Goal: Task Accomplishment & Management: Use online tool/utility

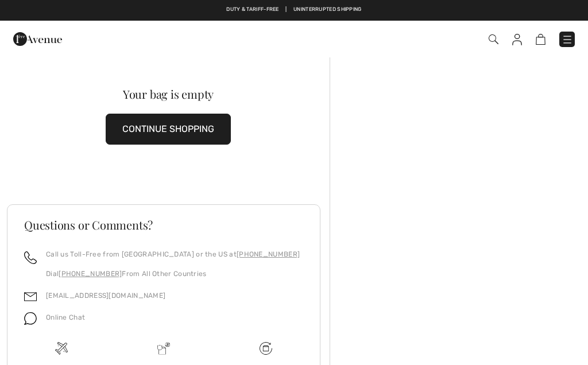
scroll to position [102, 0]
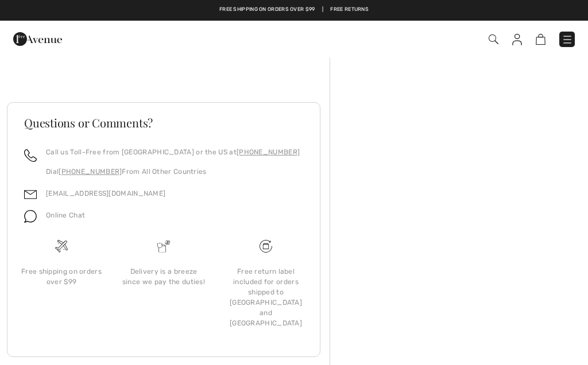
click at [569, 39] on img at bounding box center [567, 39] width 11 height 11
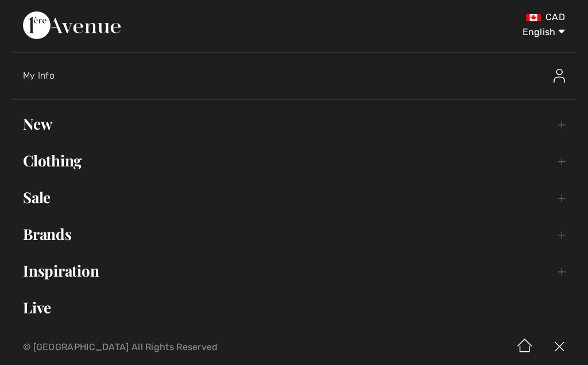
click at [42, 80] on div "My Info" at bounding box center [230, 75] width 415 height 11
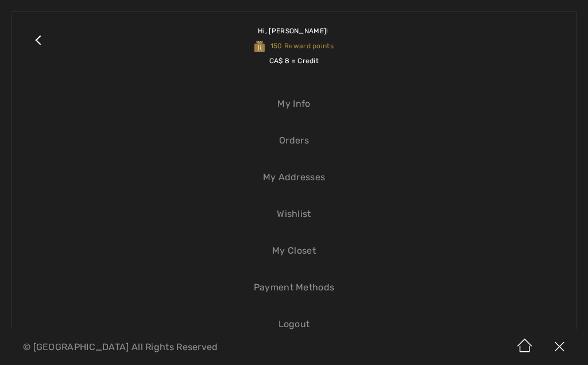
scroll to position [0, 0]
click at [38, 42] on link "Close submenu" at bounding box center [38, 46] width 29 height 45
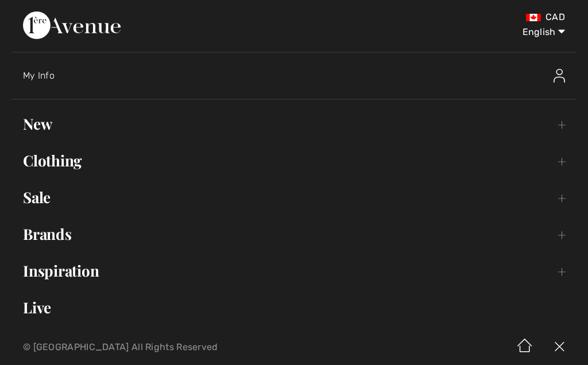
click at [548, 28] on select "English Français" at bounding box center [535, 30] width 60 height 34
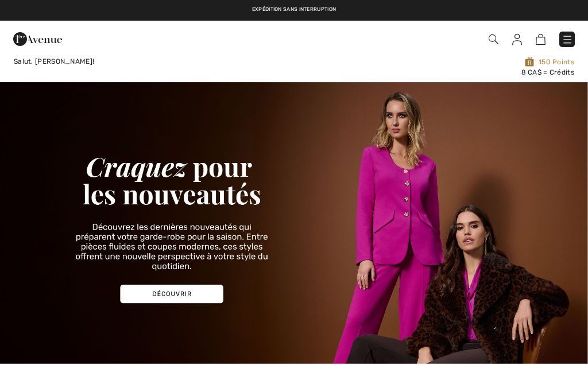
checkbox input "true"
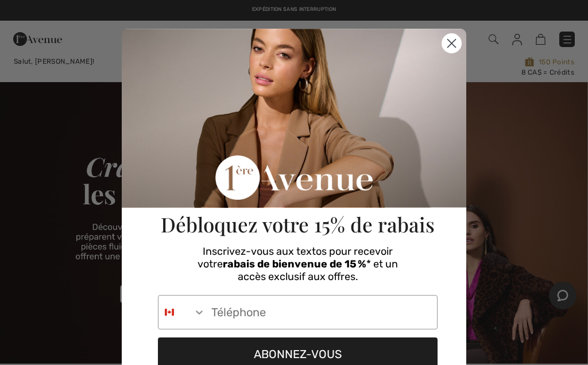
click at [449, 45] on icon "Close dialog" at bounding box center [452, 44] width 8 height 8
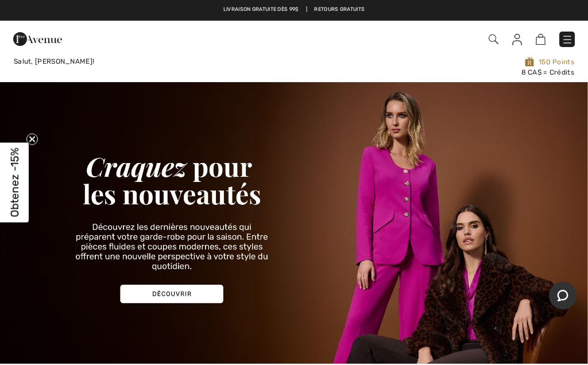
click at [491, 38] on img at bounding box center [494, 39] width 10 height 10
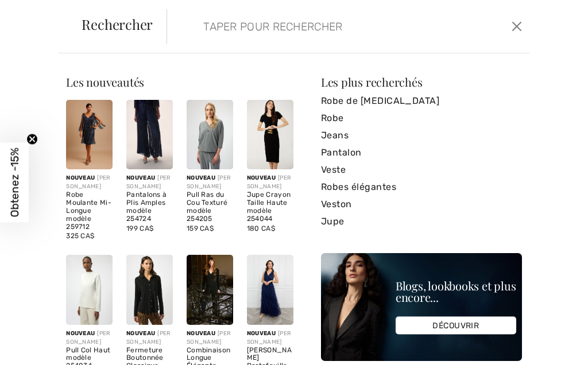
click at [209, 34] on input "search" at bounding box center [312, 26] width 235 height 34
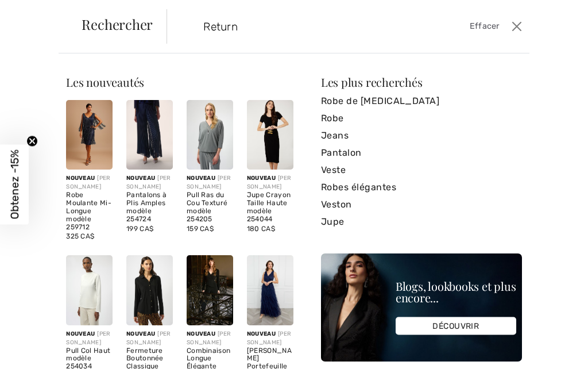
type input "Return"
click at [517, 21] on button "Ferme" at bounding box center [517, 26] width 16 height 18
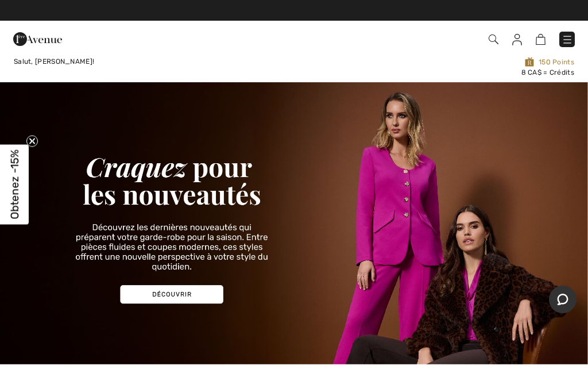
click at [247, 24] on div "Commander" at bounding box center [294, 39] width 588 height 37
click at [488, 22] on div "Commander" at bounding box center [294, 39] width 588 height 37
click at [511, 25] on div "Commander" at bounding box center [294, 39] width 588 height 37
click at [250, 32] on div "Commander" at bounding box center [415, 40] width 338 height 24
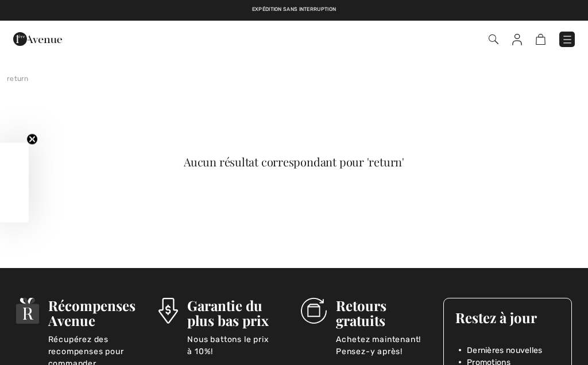
checkbox input "true"
click at [570, 40] on img at bounding box center [567, 39] width 11 height 11
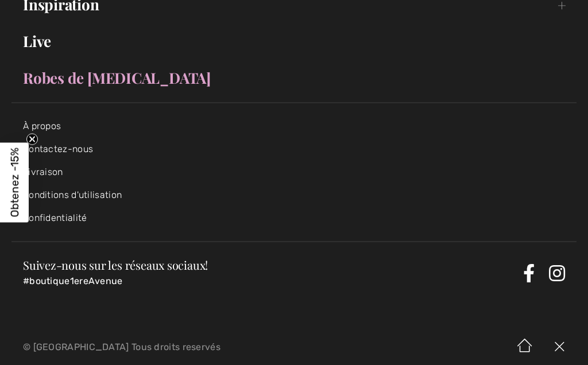
scroll to position [266, 0]
click at [69, 147] on link "Contactez-nous" at bounding box center [58, 149] width 70 height 11
click at [60, 145] on link "Contactez-nous" at bounding box center [58, 149] width 70 height 11
click at [48, 155] on link "Contactez-nous" at bounding box center [58, 149] width 70 height 11
click at [51, 132] on link "À propos" at bounding box center [42, 126] width 38 height 11
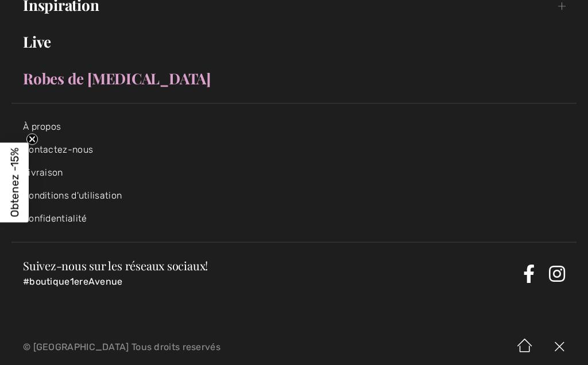
click at [557, 347] on img at bounding box center [559, 348] width 34 height 36
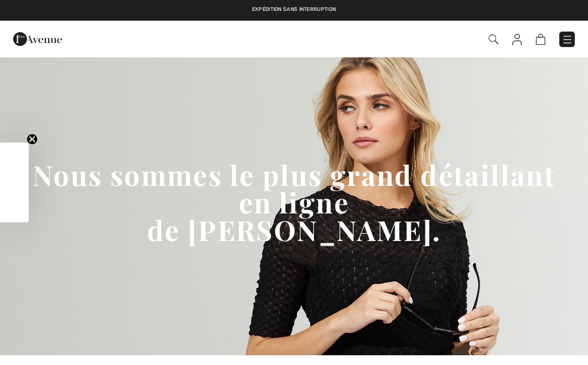
checkbox input "true"
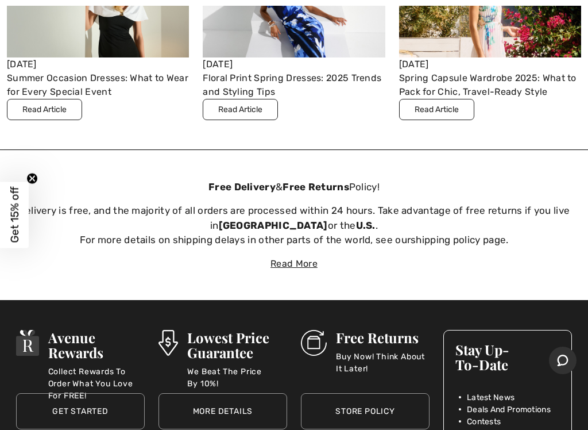
scroll to position [3009, 0]
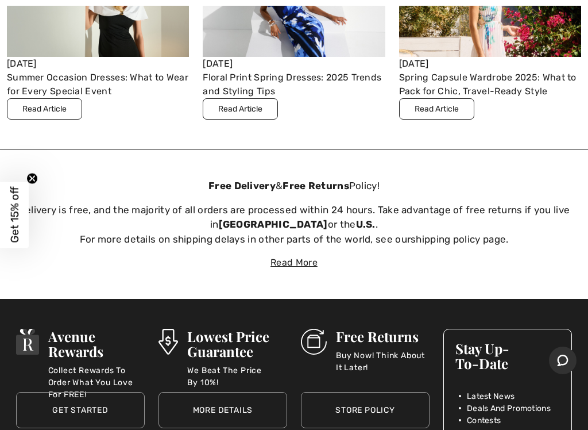
click at [321, 337] on img at bounding box center [314, 342] width 26 height 26
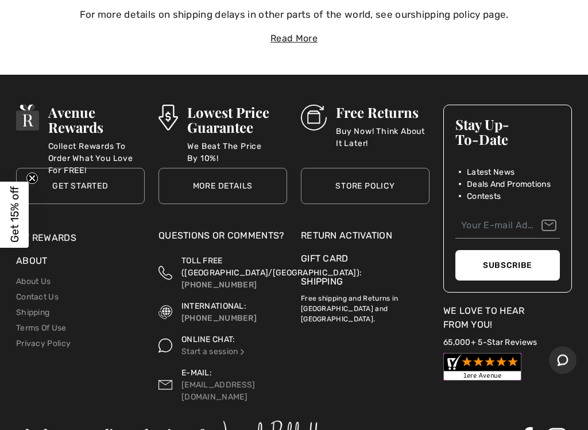
scroll to position [3233, 0]
click at [335, 231] on div "Return Activation" at bounding box center [365, 236] width 129 height 14
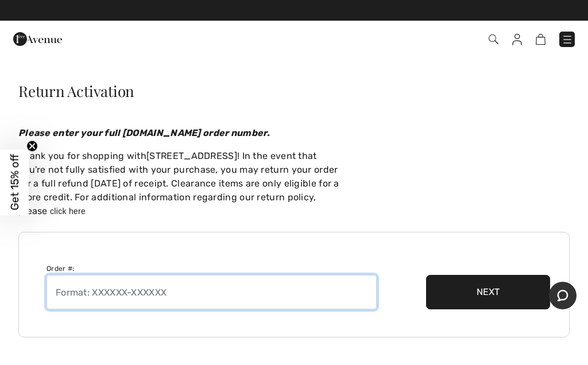
click at [82, 292] on input "text" at bounding box center [212, 292] width 330 height 34
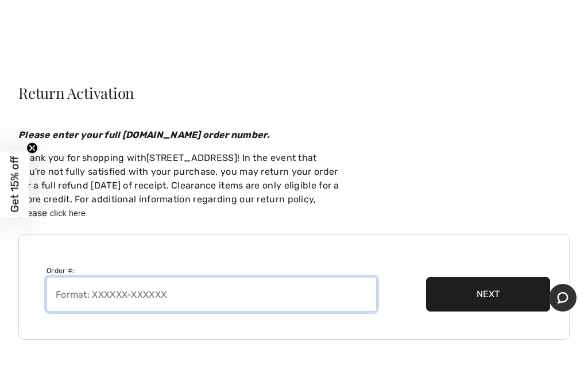
scroll to position [6, 0]
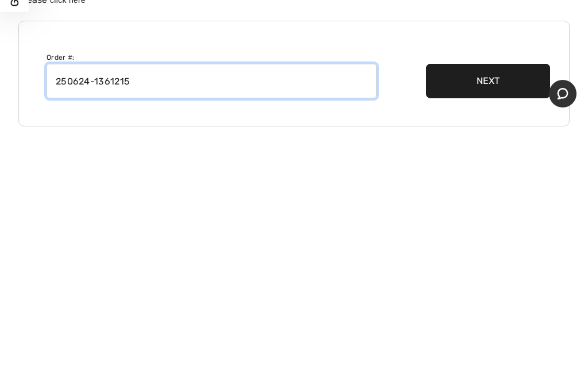
type input "250624-1361215"
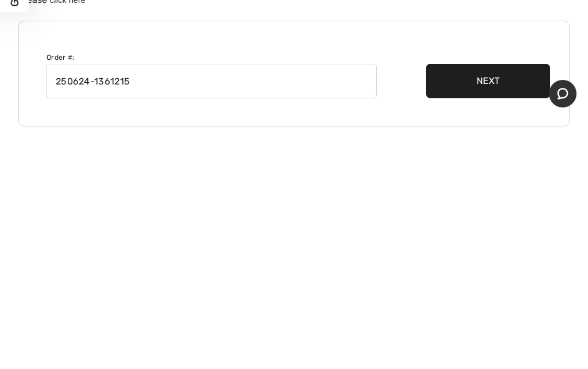
click at [474, 269] on button "Next" at bounding box center [488, 286] width 124 height 34
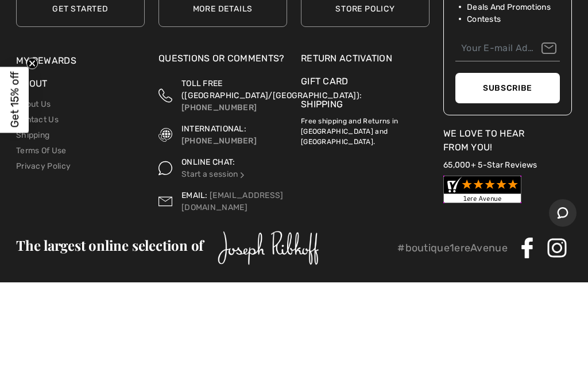
scroll to position [263, 0]
